Goal: Information Seeking & Learning: Find specific fact

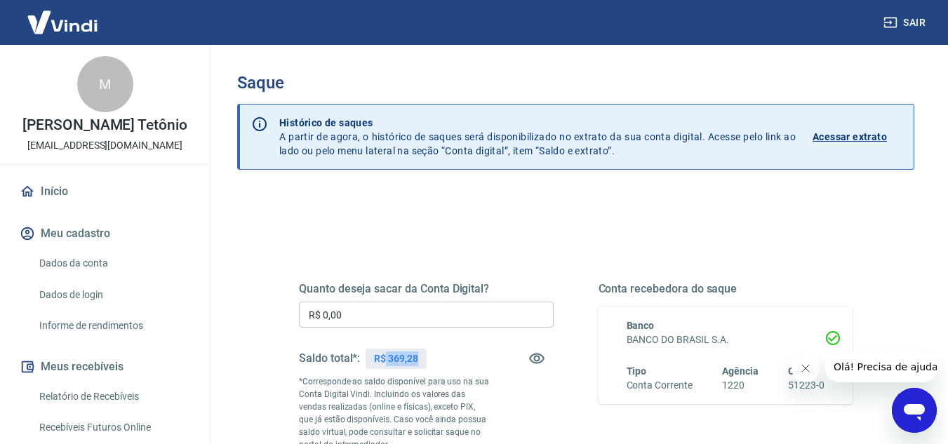
drag, startPoint x: 389, startPoint y: 359, endPoint x: 429, endPoint y: 359, distance: 40.0
click at [429, 360] on div "Saldo total*: R$ 369,28" at bounding box center [426, 359] width 255 height 34
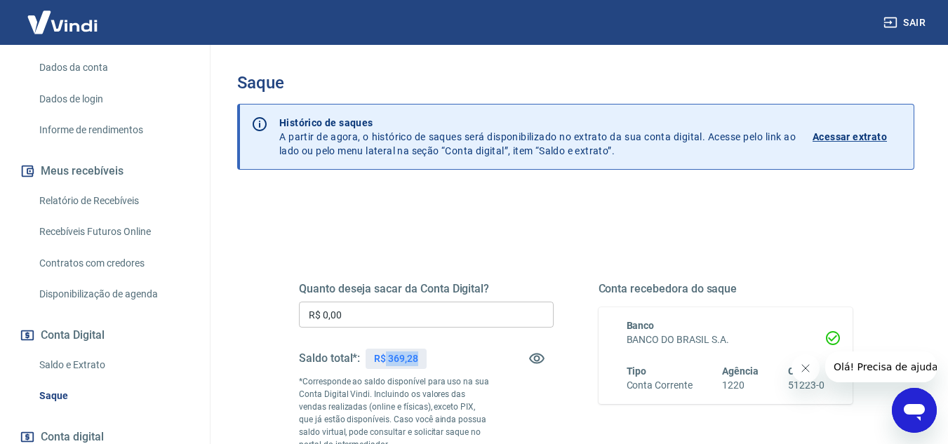
scroll to position [211, 0]
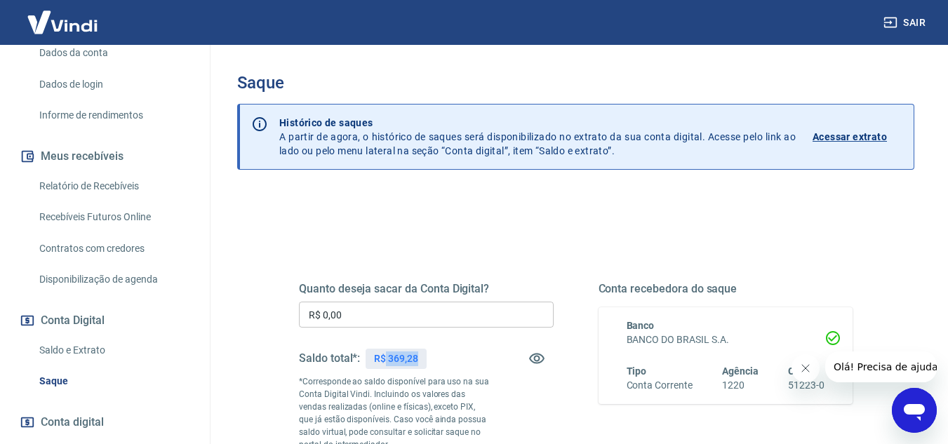
click at [87, 201] on link "Relatório de Recebíveis" at bounding box center [113, 186] width 159 height 29
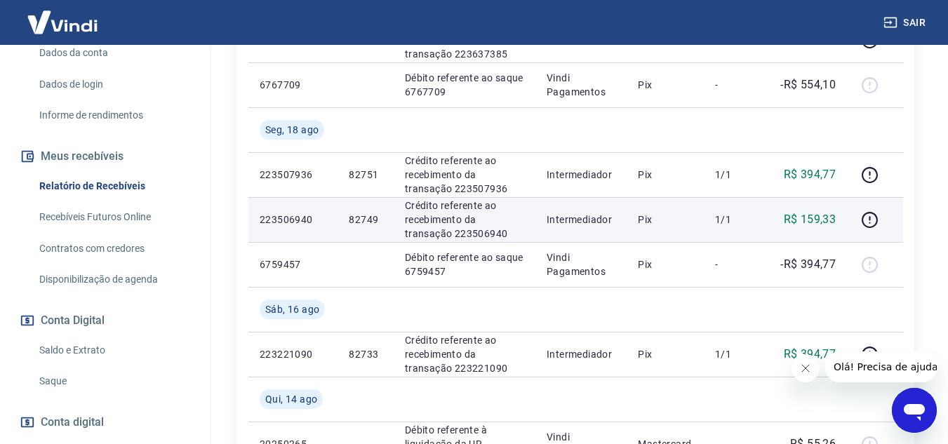
scroll to position [351, 0]
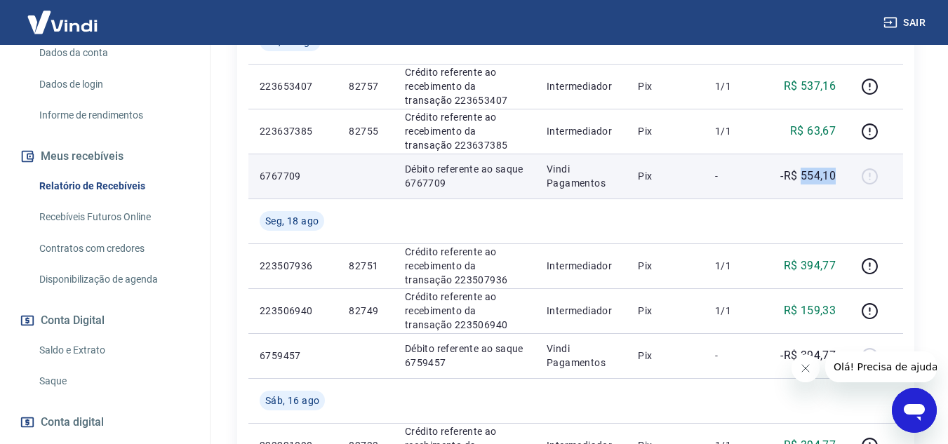
drag, startPoint x: 802, startPoint y: 180, endPoint x: 837, endPoint y: 175, distance: 34.7
click at [836, 175] on p "-R$ 554,10" at bounding box center [807, 176] width 55 height 17
copy p "554,10"
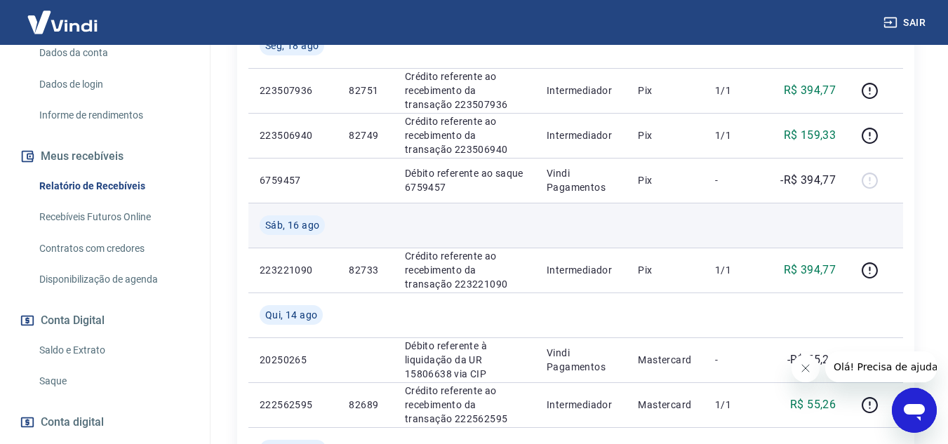
scroll to position [491, 0]
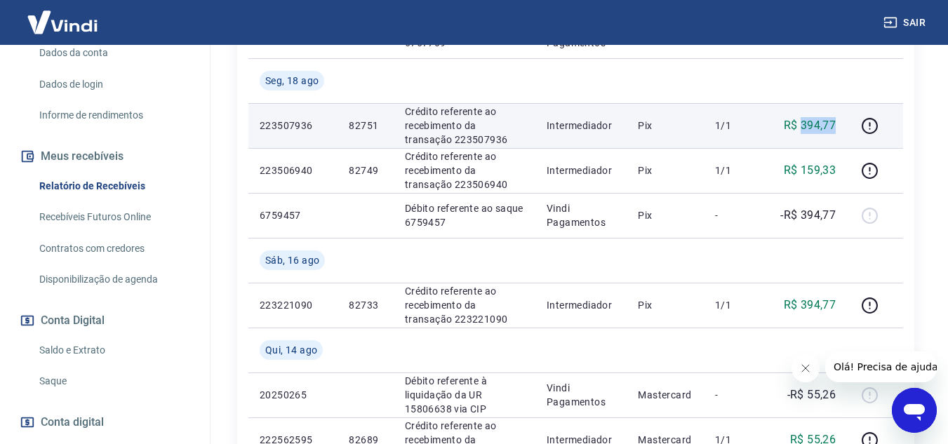
drag, startPoint x: 810, startPoint y: 128, endPoint x: 846, endPoint y: 125, distance: 35.9
click at [846, 125] on td "R$ 394,77" at bounding box center [807, 125] width 79 height 45
copy p "394,77"
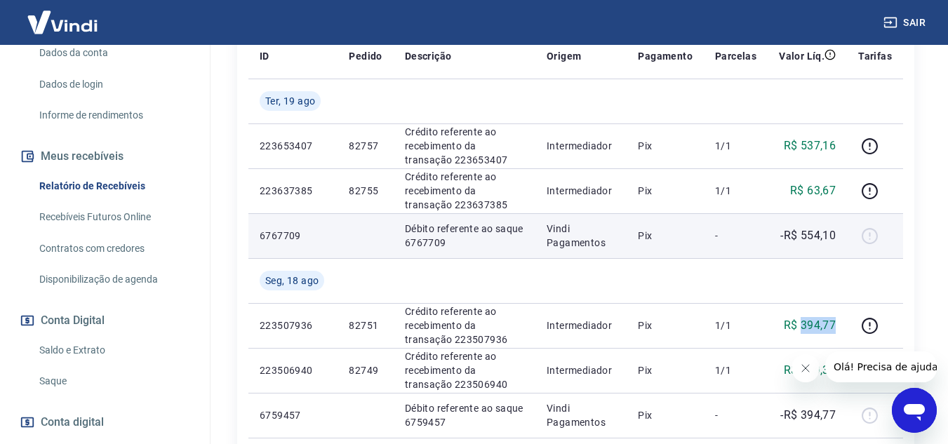
scroll to position [281, 0]
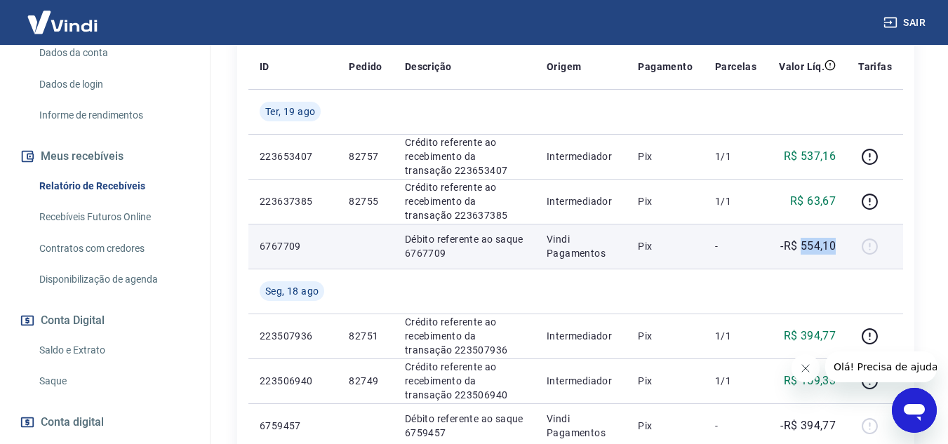
drag, startPoint x: 804, startPoint y: 244, endPoint x: 844, endPoint y: 251, distance: 41.2
click at [844, 251] on td "-R$ 554,10" at bounding box center [807, 246] width 79 height 45
copy p "554,10"
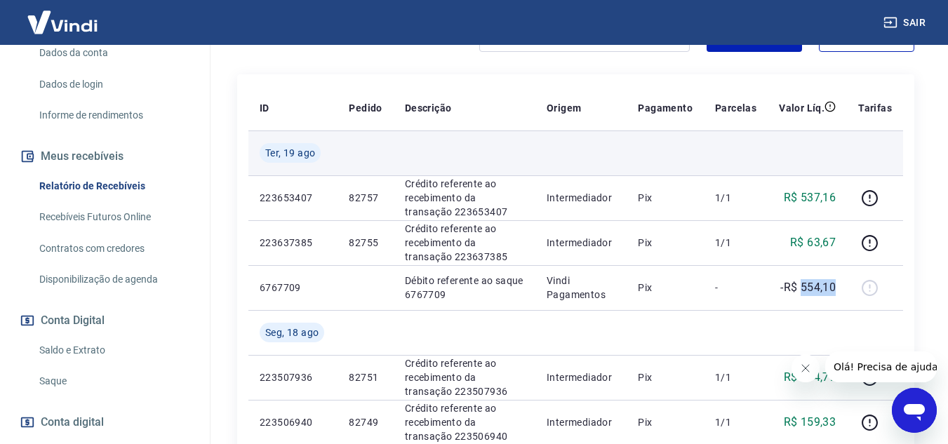
scroll to position [211, 0]
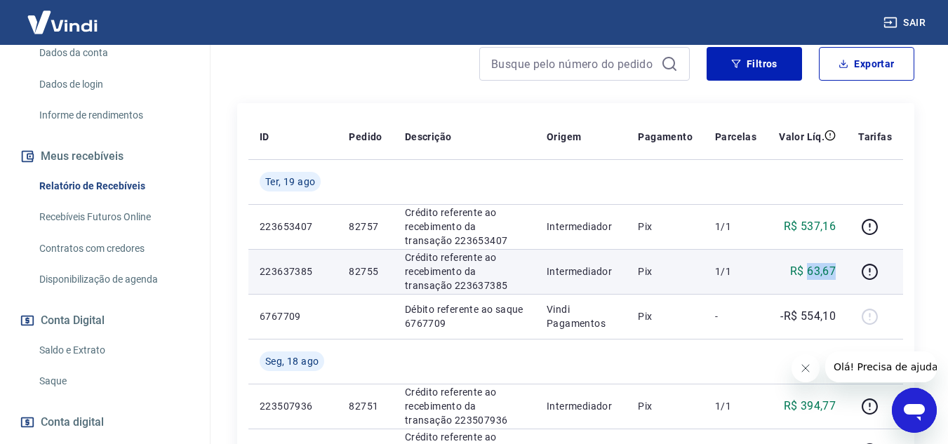
drag, startPoint x: 808, startPoint y: 273, endPoint x: 844, endPoint y: 265, distance: 37.5
click at [843, 267] on td "R$ 63,67" at bounding box center [807, 271] width 79 height 45
copy p "63,67"
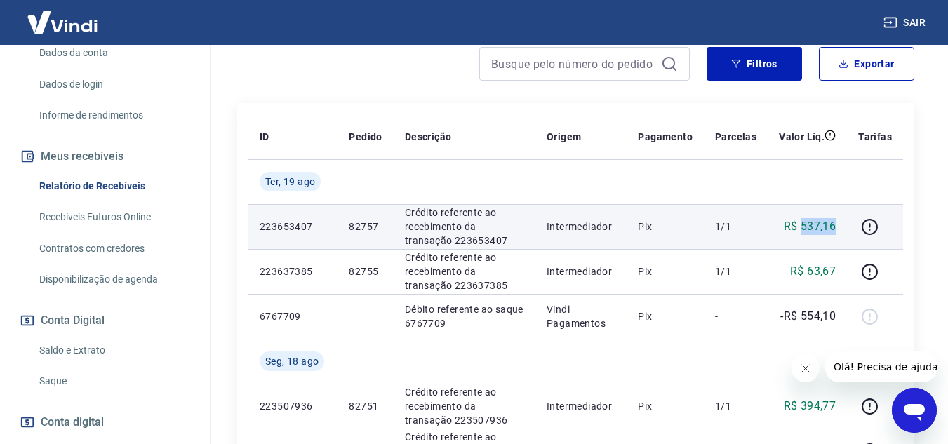
drag, startPoint x: 804, startPoint y: 225, endPoint x: 835, endPoint y: 220, distance: 32.0
click at [835, 220] on p "R$ 537,16" at bounding box center [810, 226] width 53 height 17
copy p "537,16"
